Goal: Contribute content

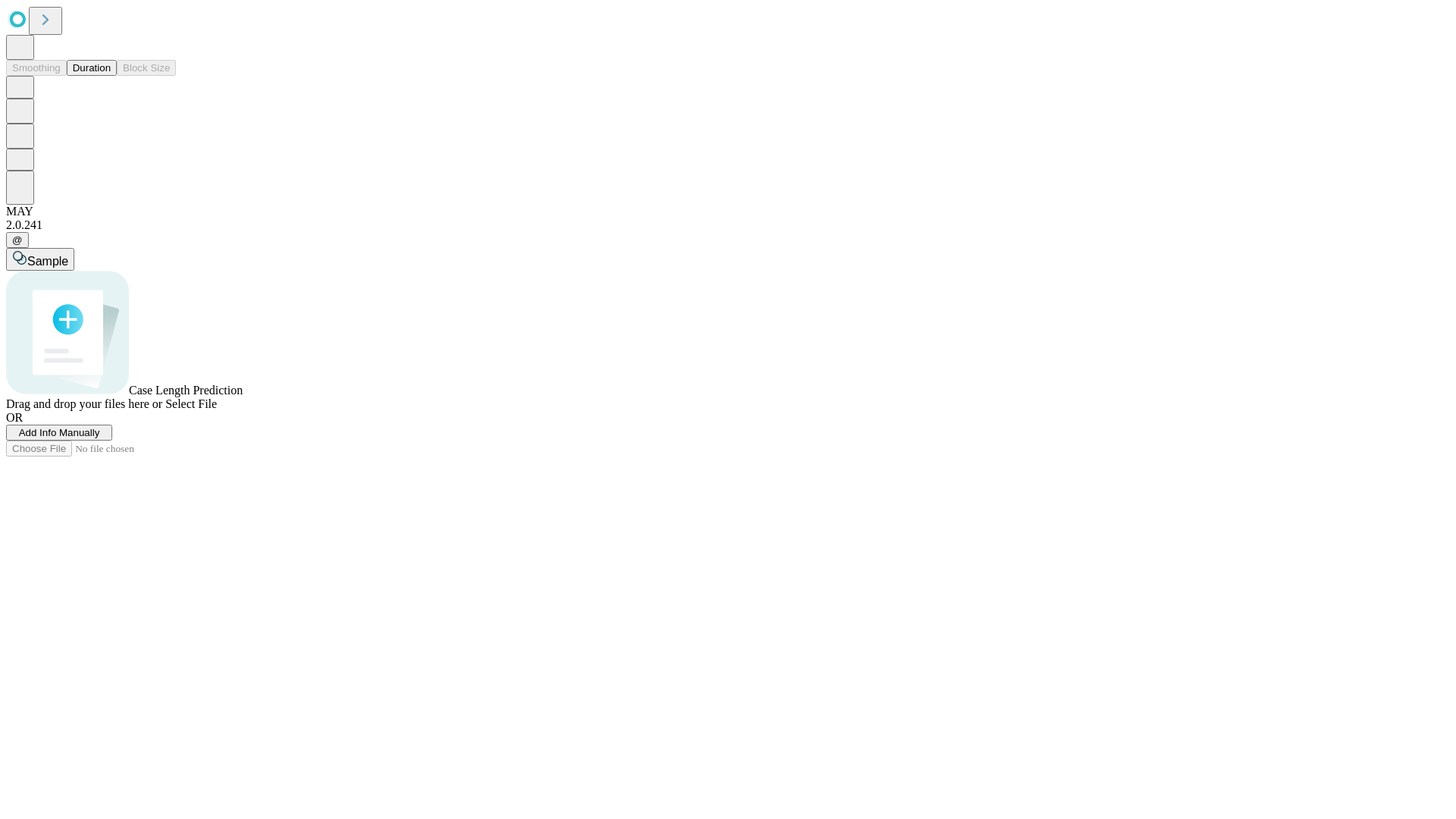
click at [111, 76] on button "Duration" at bounding box center [92, 68] width 50 height 16
click at [101, 438] on span "Add Info Manually" at bounding box center [59, 432] width 81 height 11
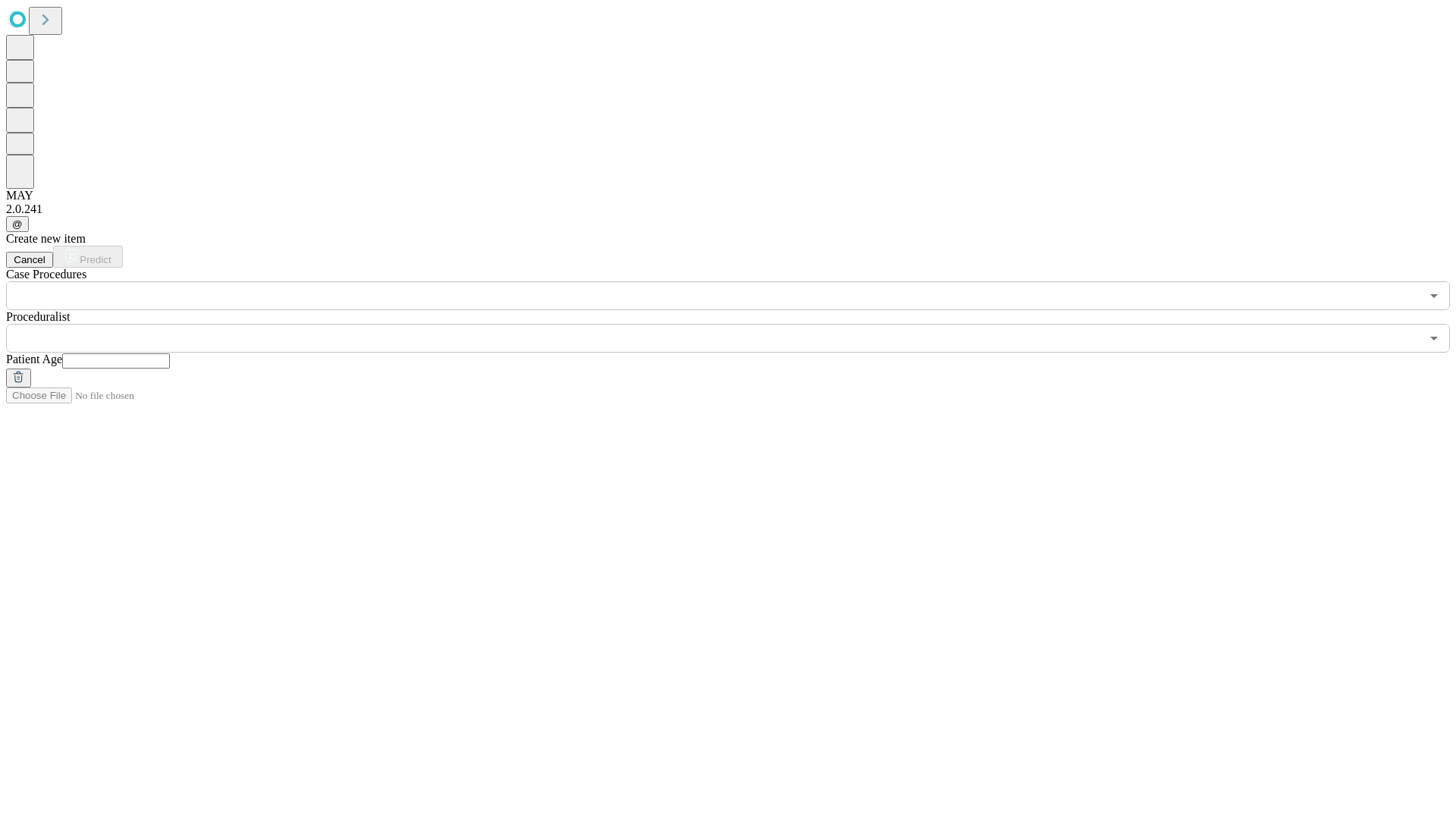
click at [170, 353] on input "text" at bounding box center [115, 361] width 107 height 15
type input "**"
click at [739, 324] on input "text" at bounding box center [713, 339] width 1414 height 29
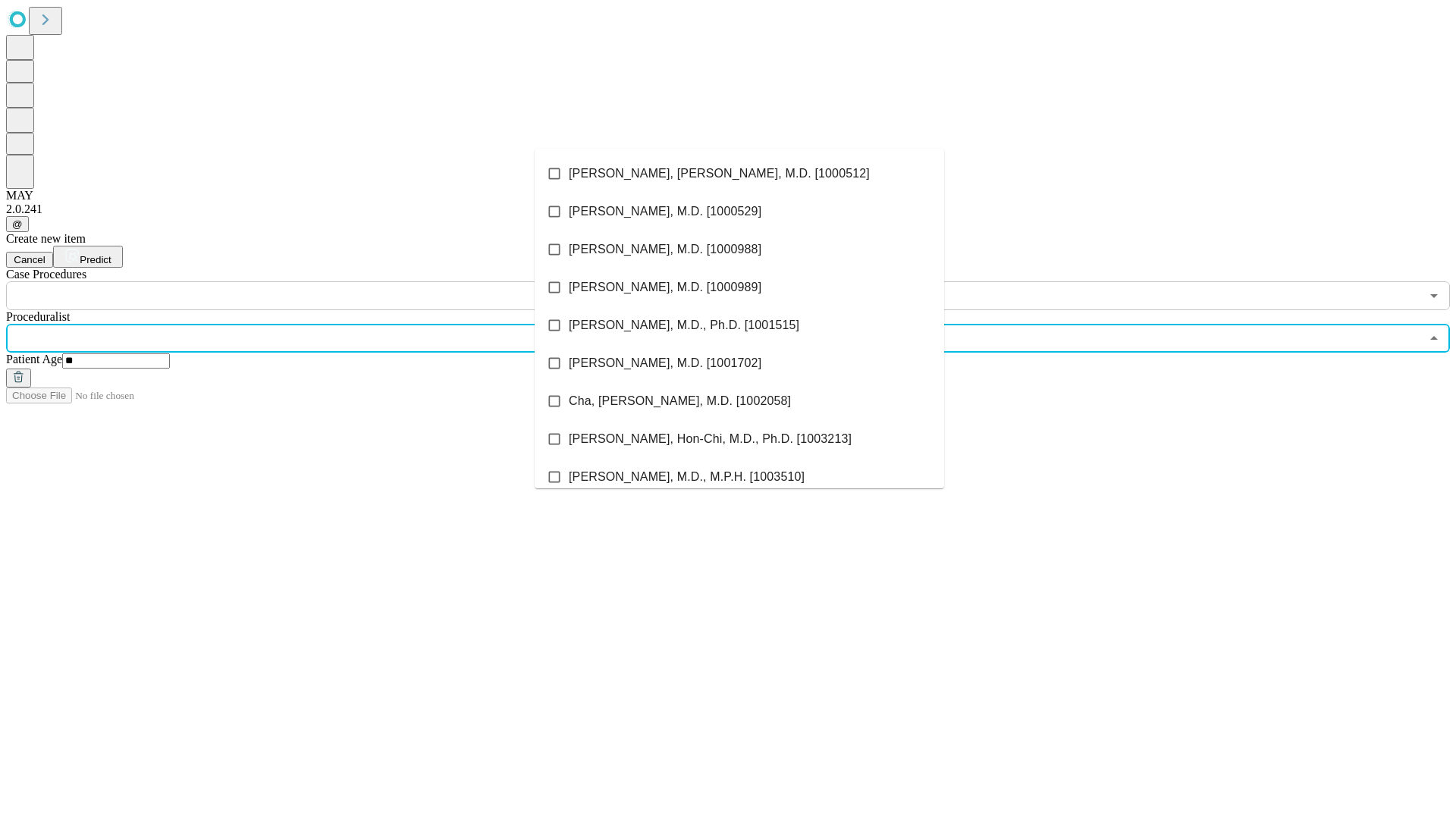
click at [740, 174] on li "[PERSON_NAME], [PERSON_NAME], M.D. [1000512]" at bounding box center [739, 174] width 410 height 38
click at [319, 282] on input "text" at bounding box center [713, 296] width 1414 height 29
